Goal: Task Accomplishment & Management: Manage account settings

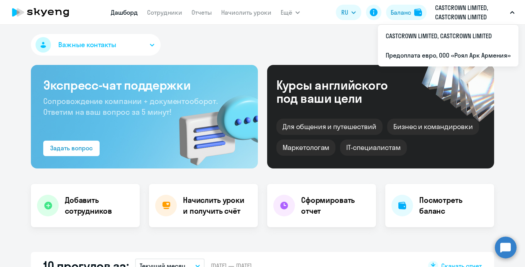
select select "30"
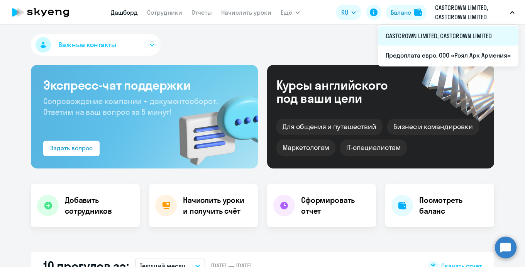
click at [411, 39] on li "CASTCROWN LIMITED, CASTCROWN LIMITED" at bounding box center [448, 35] width 140 height 19
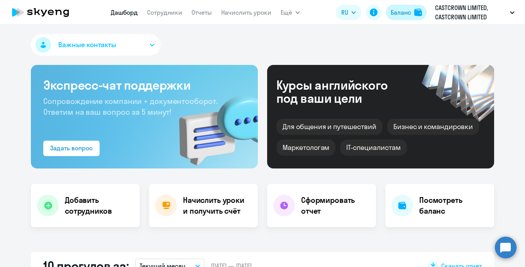
click at [407, 15] on div "Баланс" at bounding box center [400, 12] width 20 height 9
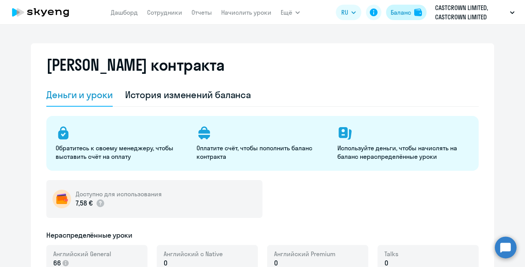
select select "english_adult_not_native_speaker"
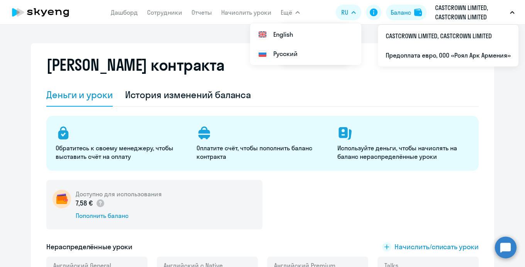
click at [437, 10] on p "CASTCROWN LIMITED, CASTCROWN LIMITED" at bounding box center [471, 12] width 72 height 19
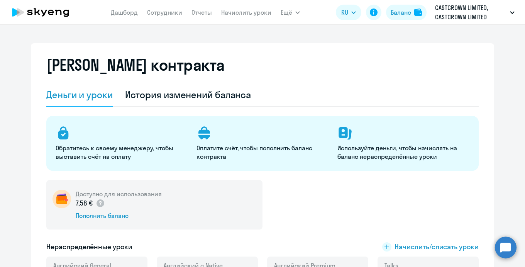
click at [460, 17] on p "CASTCROWN LIMITED, CASTCROWN LIMITED" at bounding box center [471, 12] width 72 height 19
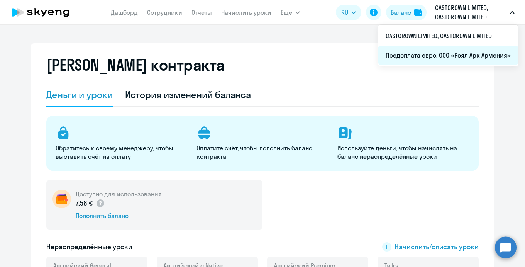
click at [442, 55] on li "Предоплата евро, ООО «Роял Арк Армения»" at bounding box center [448, 55] width 140 height 19
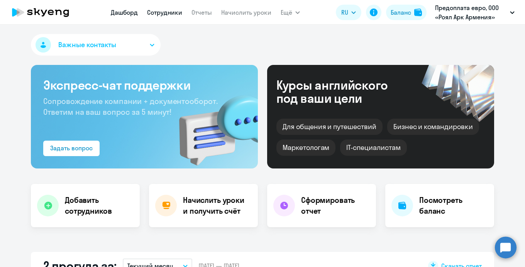
click at [167, 13] on link "Сотрудники" at bounding box center [164, 12] width 35 height 8
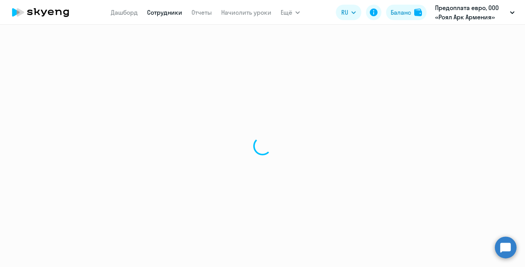
select select "30"
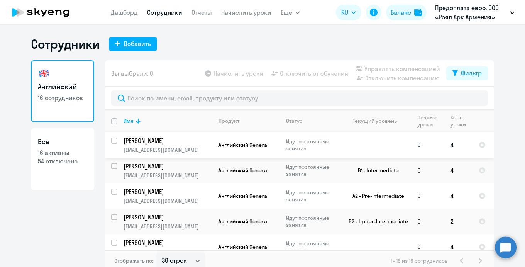
click at [114, 140] on input "select row 38681975" at bounding box center [118, 144] width 15 height 15
checkbox input "true"
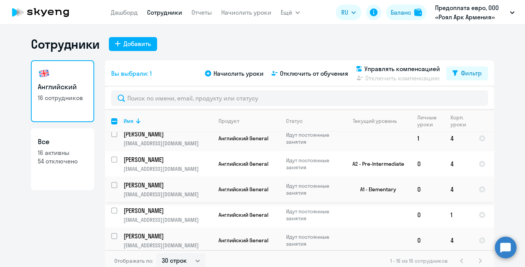
scroll to position [5, 0]
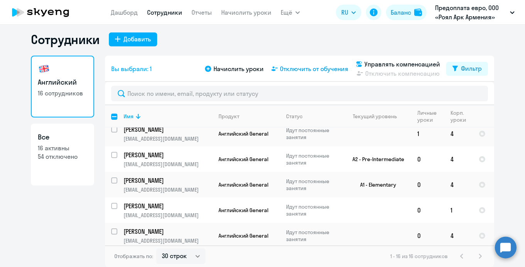
click at [327, 67] on span "Отключить от обучения" at bounding box center [314, 68] width 68 height 9
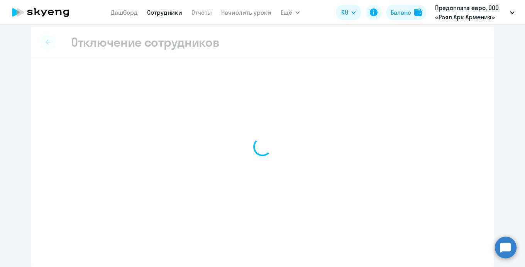
scroll to position [4, 0]
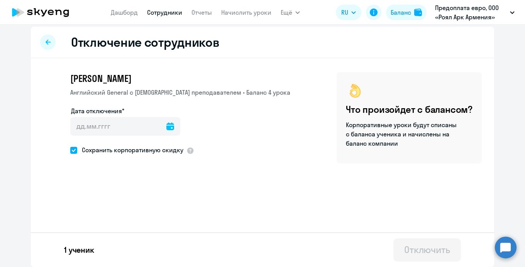
click at [166, 128] on icon at bounding box center [170, 126] width 8 height 8
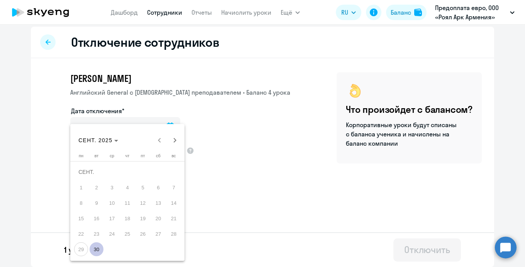
click at [96, 251] on span "30" at bounding box center [96, 249] width 14 height 14
type input "[DATE]"
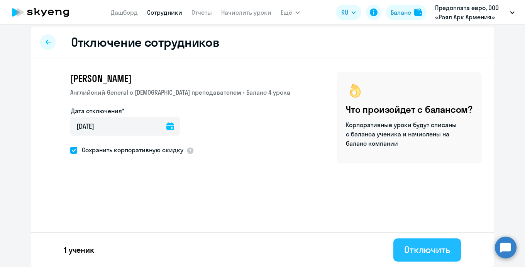
click at [427, 253] on div "Отключить" at bounding box center [427, 249] width 46 height 12
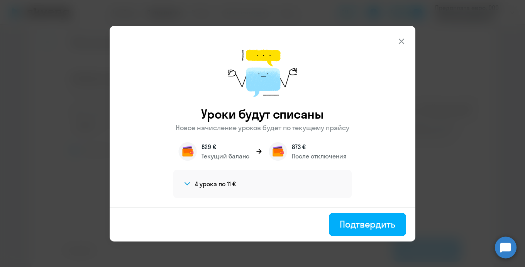
click at [349, 230] on button "Подтвердить" at bounding box center [367, 224] width 77 height 23
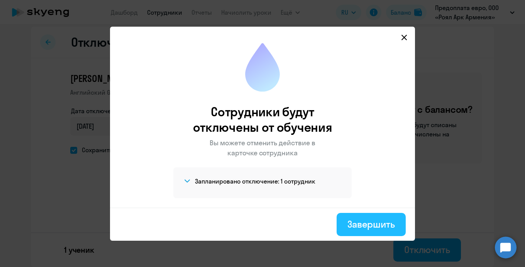
click at [345, 230] on button "Завершить" at bounding box center [370, 224] width 69 height 23
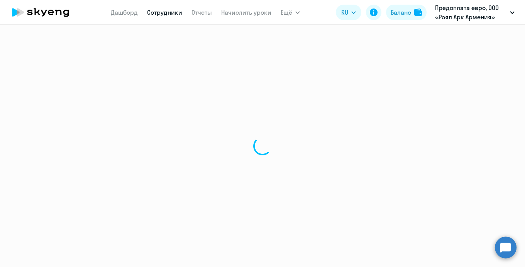
select select "30"
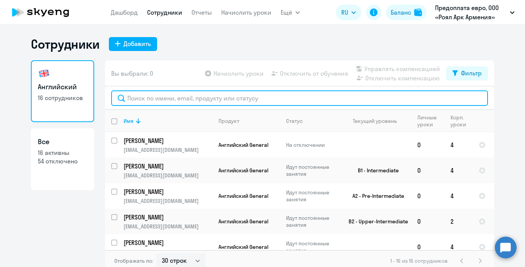
click at [254, 97] on input "text" at bounding box center [299, 97] width 376 height 15
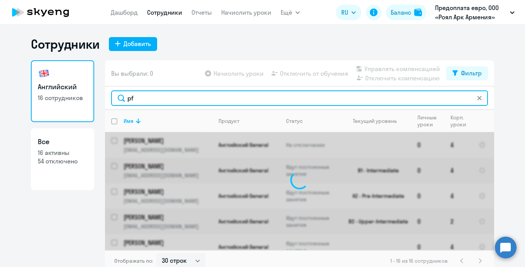
type input "p"
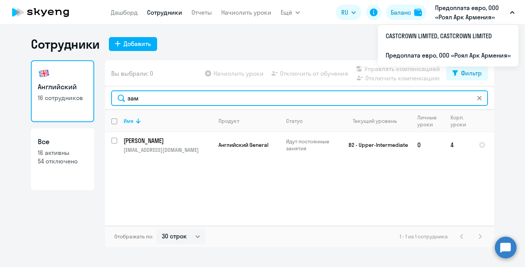
type input "зам"
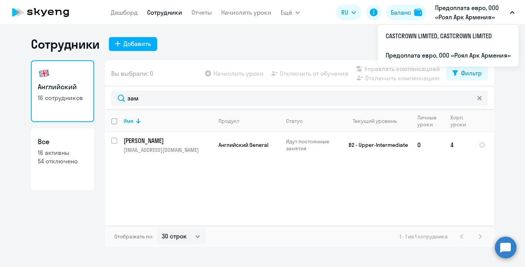
click at [463, 16] on p "Предоплата евро, ООО «Роял Арк Армения»" at bounding box center [471, 12] width 72 height 19
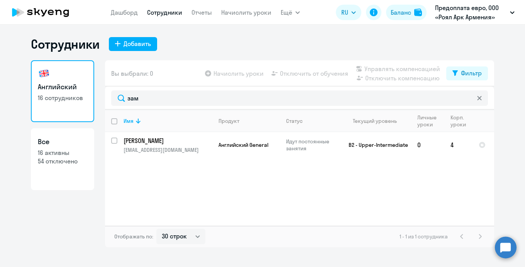
click at [463, 17] on p "Предоплата евро, ООО «Роял Арк Армения»" at bounding box center [471, 12] width 72 height 19
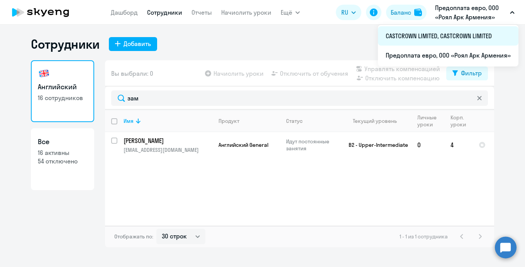
click at [445, 42] on li "CASTCROWN LIMITED, CASTCROWN LIMITED" at bounding box center [448, 35] width 140 height 19
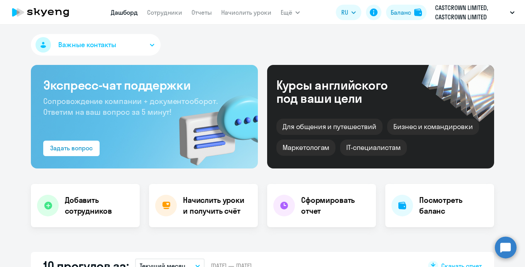
select select "30"
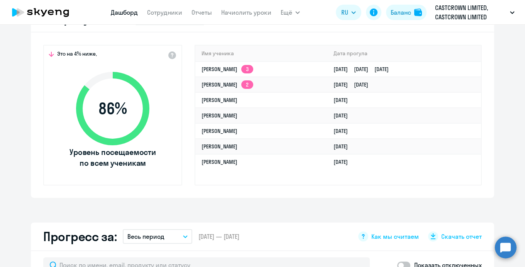
scroll to position [253, 0]
